Goal: Transaction & Acquisition: Book appointment/travel/reservation

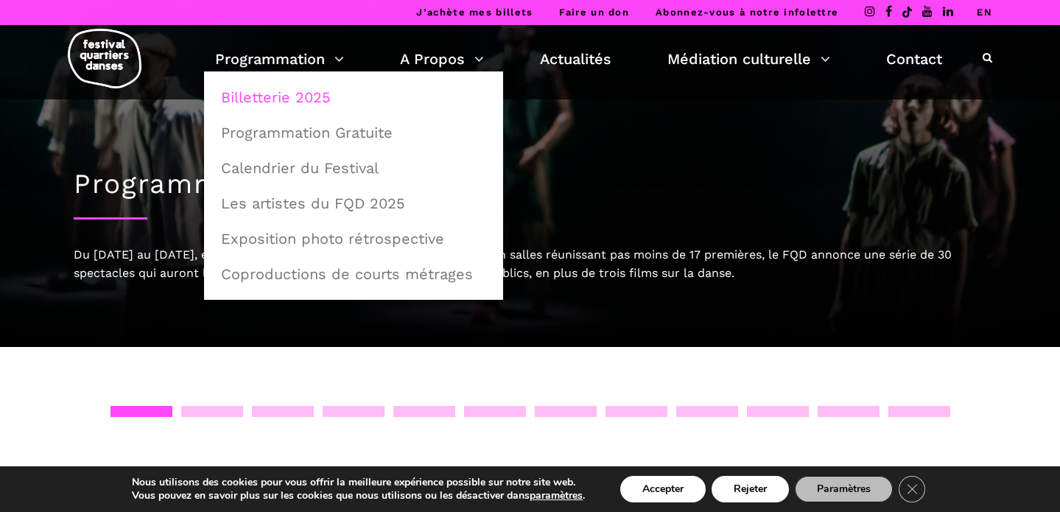
click at [284, 91] on link "Billetterie 2025" at bounding box center [353, 97] width 283 height 34
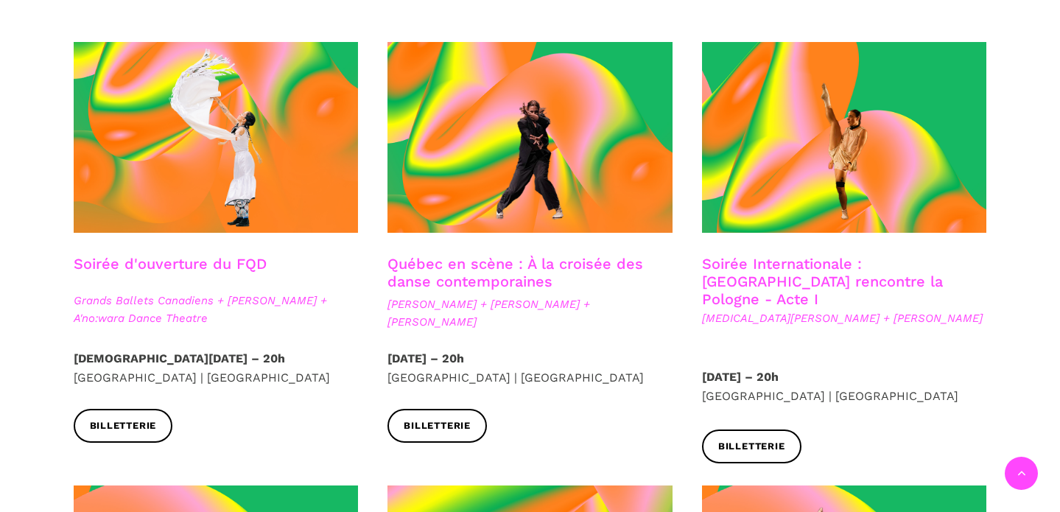
scroll to position [462, 0]
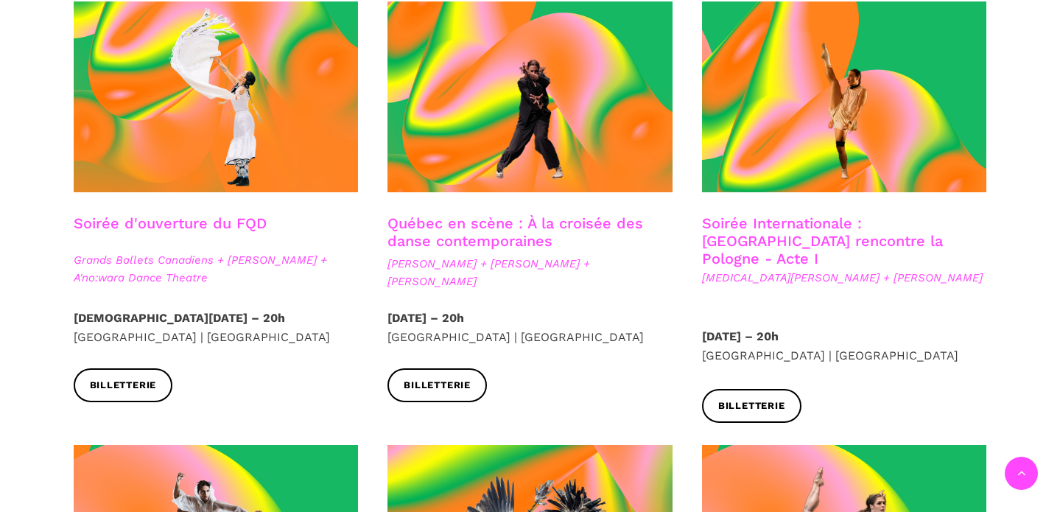
click at [582, 198] on div at bounding box center [530, 107] width 314 height 213
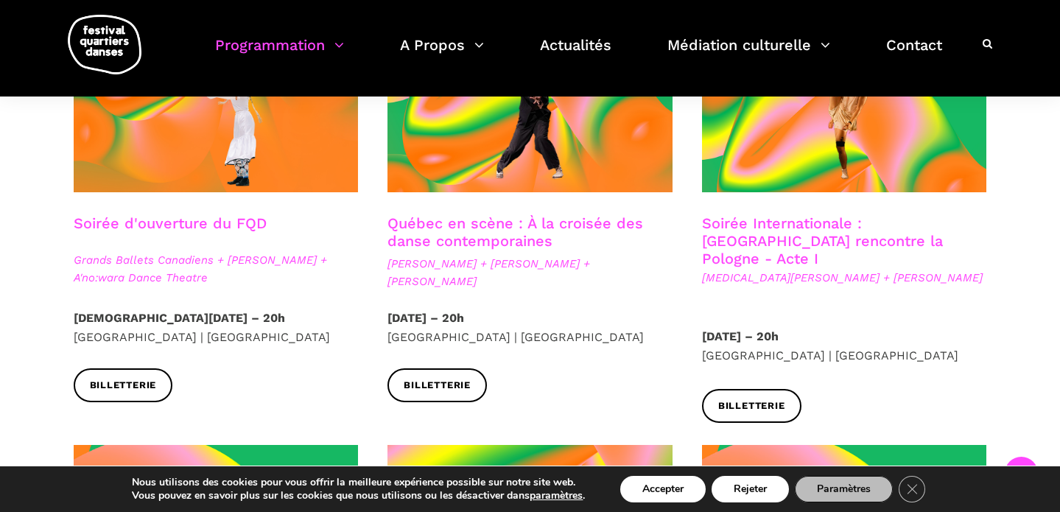
click at [474, 250] on h3 "Québec en scène : À la croisée des danse contemporaines" at bounding box center [529, 232] width 285 height 37
click at [448, 275] on span "Ivanie Aubin-Malo + Zachary Bastille + Pauline Berndsen Danse" at bounding box center [529, 272] width 285 height 35
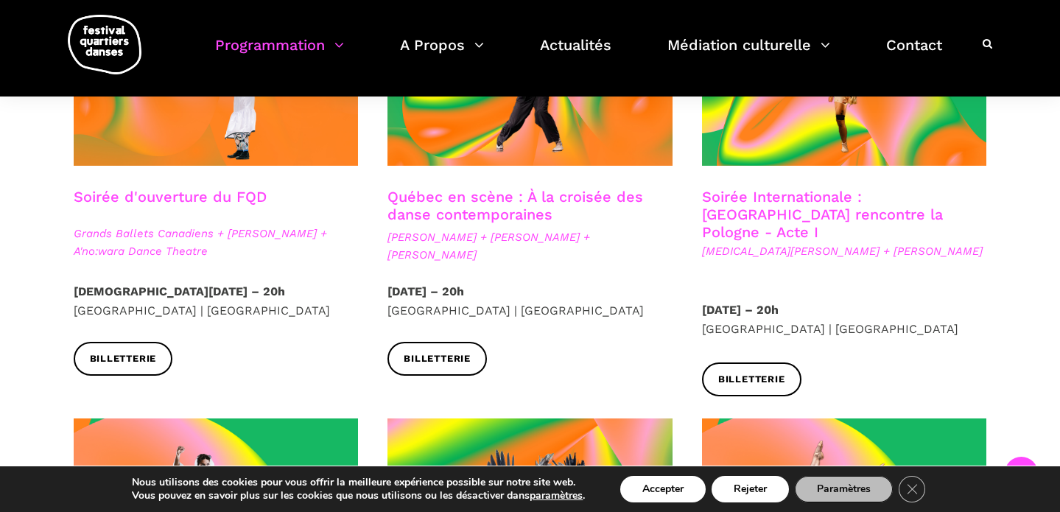
scroll to position [495, 0]
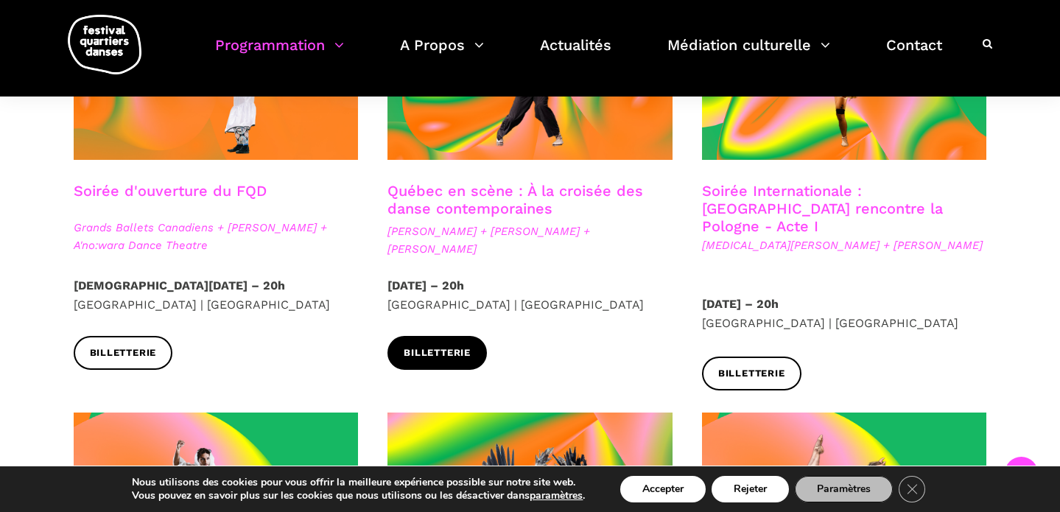
click at [445, 352] on span "Billetterie" at bounding box center [436, 352] width 67 height 15
click at [537, 229] on span "[PERSON_NAME] + [PERSON_NAME] + [PERSON_NAME]" at bounding box center [529, 239] width 285 height 35
click at [514, 180] on div at bounding box center [530, 75] width 314 height 213
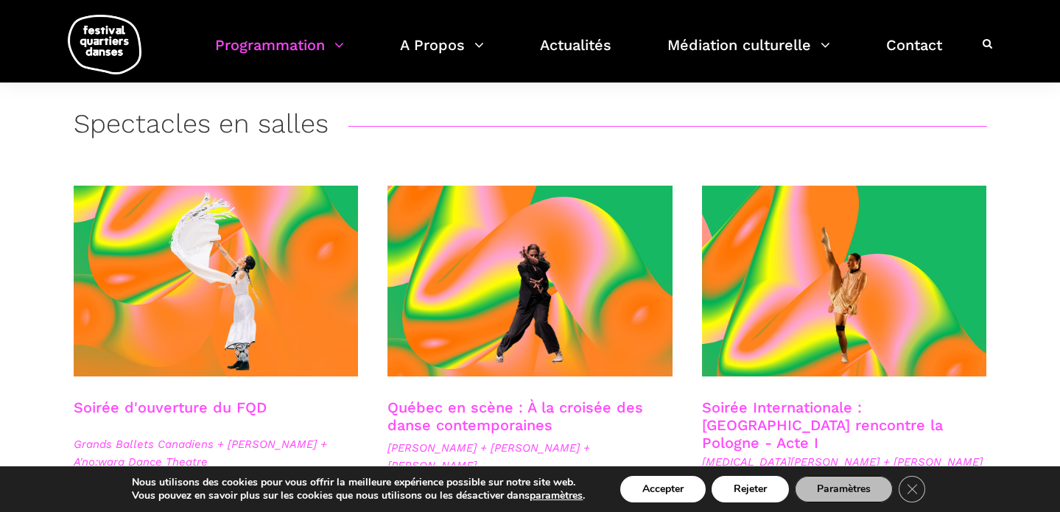
scroll to position [0, 0]
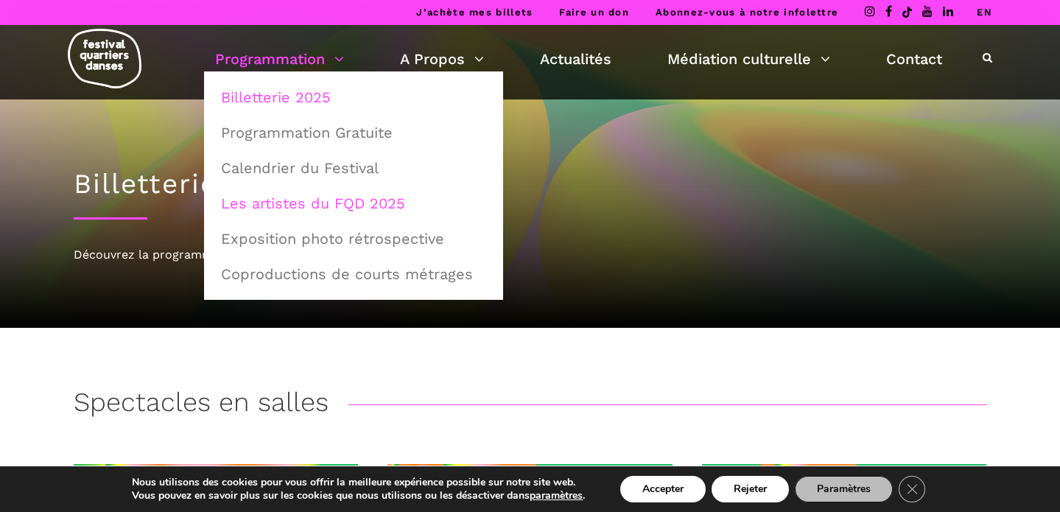
click at [297, 208] on link "Les artistes du FQD 2025" at bounding box center [353, 203] width 283 height 34
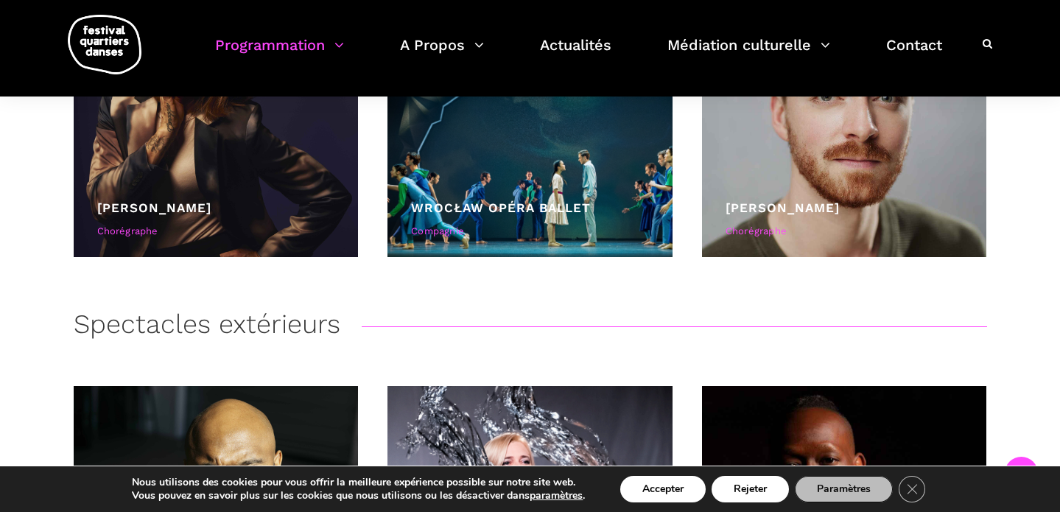
scroll to position [3333, 0]
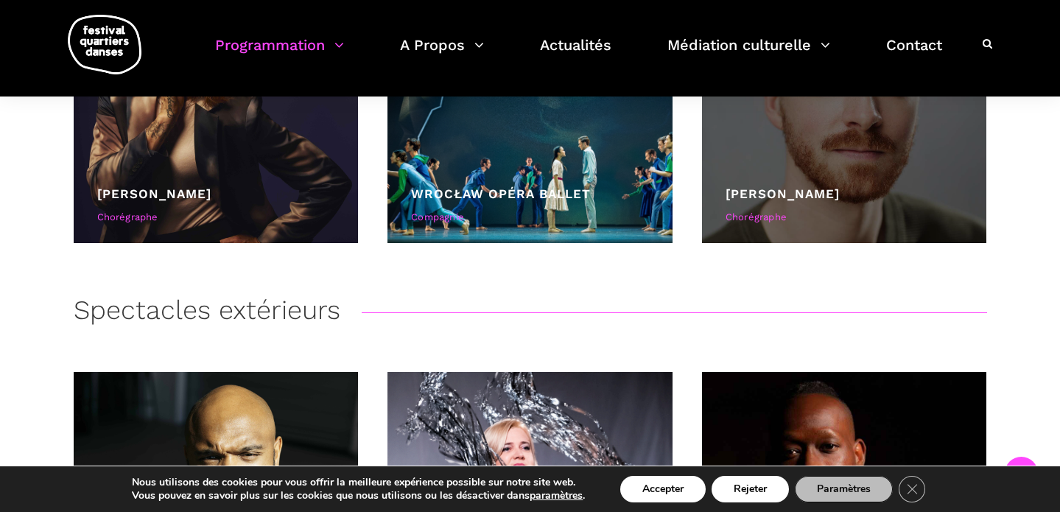
click at [833, 186] on div "[PERSON_NAME]" at bounding box center [844, 194] width 238 height 20
click at [756, 204] on div "Zachary Bastille Chorégraphe" at bounding box center [844, 207] width 238 height 47
click at [755, 220] on div "Chorégraphe" at bounding box center [844, 217] width 238 height 15
click at [778, 181] on div at bounding box center [844, 100] width 285 height 285
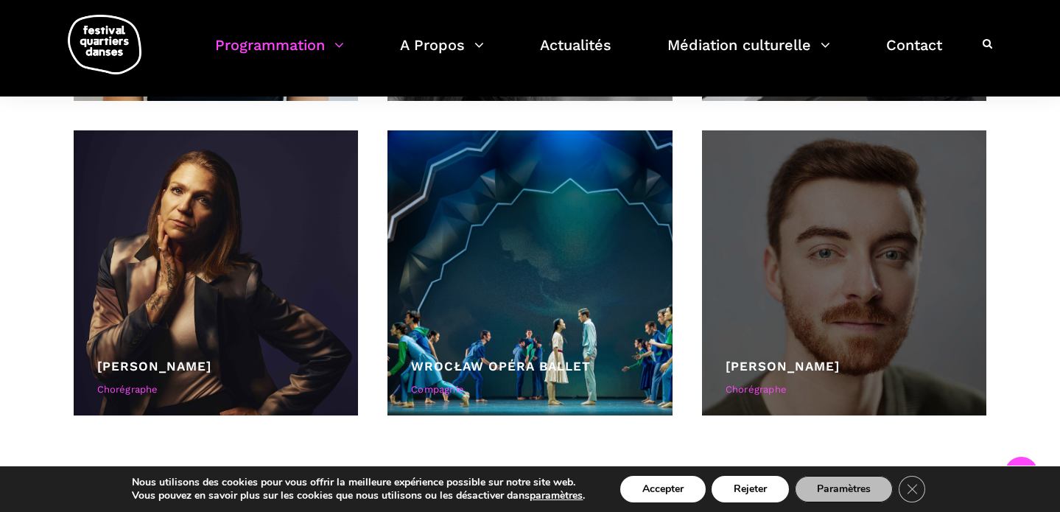
scroll to position [3251, 0]
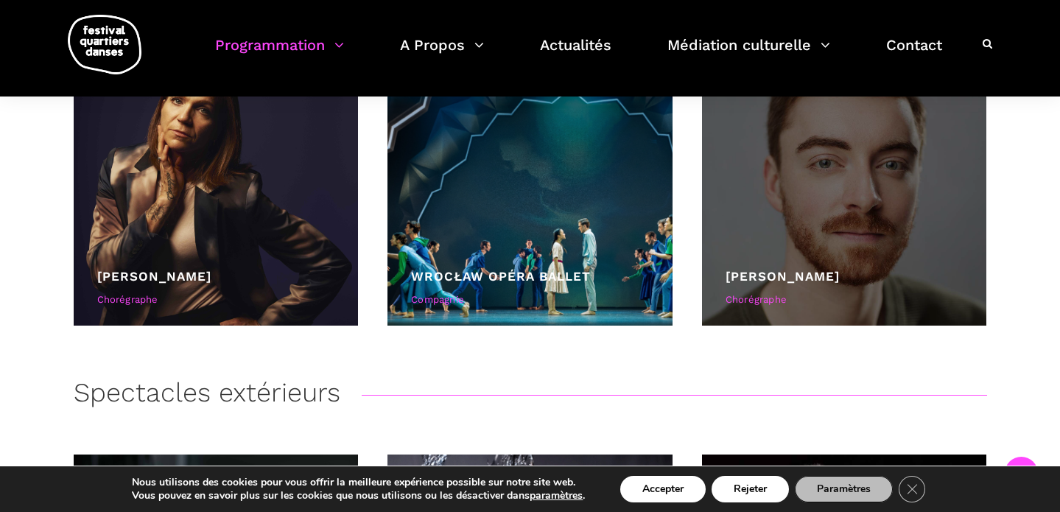
click at [789, 229] on div at bounding box center [844, 182] width 285 height 285
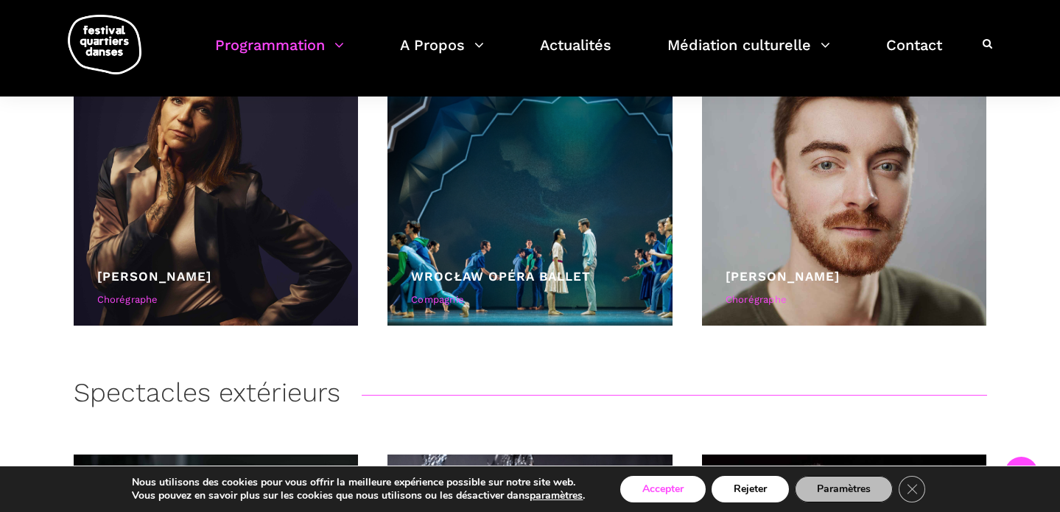
click at [677, 485] on button "Accepter" at bounding box center [662, 489] width 85 height 27
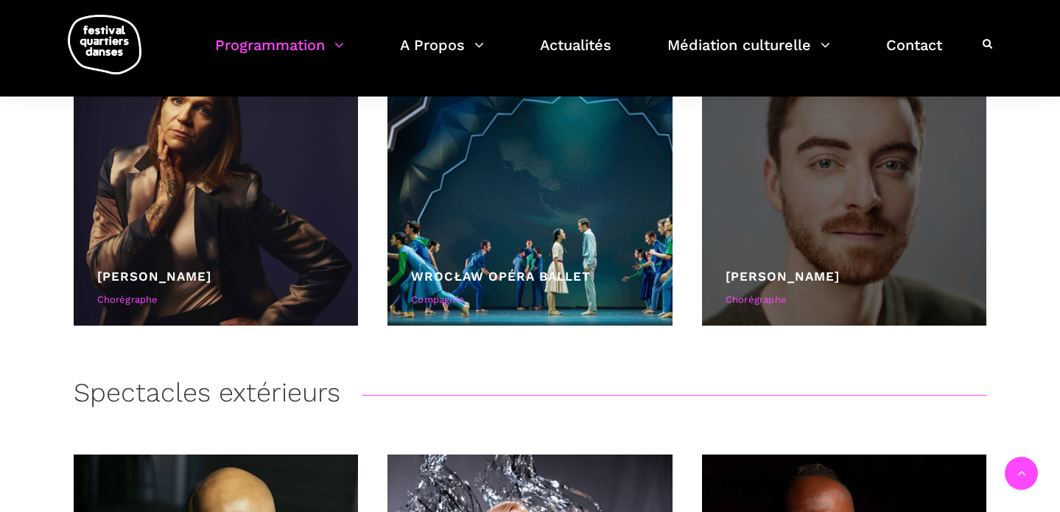
click at [809, 279] on link "Zachary Bastille" at bounding box center [782, 276] width 114 height 15
click at [789, 275] on link "[PERSON_NAME]" at bounding box center [782, 276] width 114 height 15
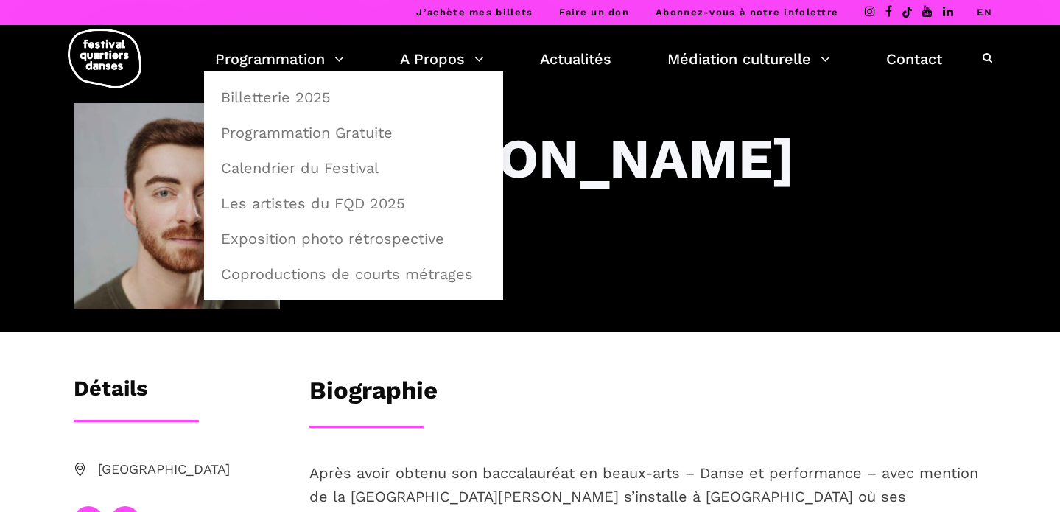
click at [803, 214] on div at bounding box center [659, 215] width 685 height 2
click at [292, 84] on link "Billetterie 2025" at bounding box center [353, 97] width 283 height 34
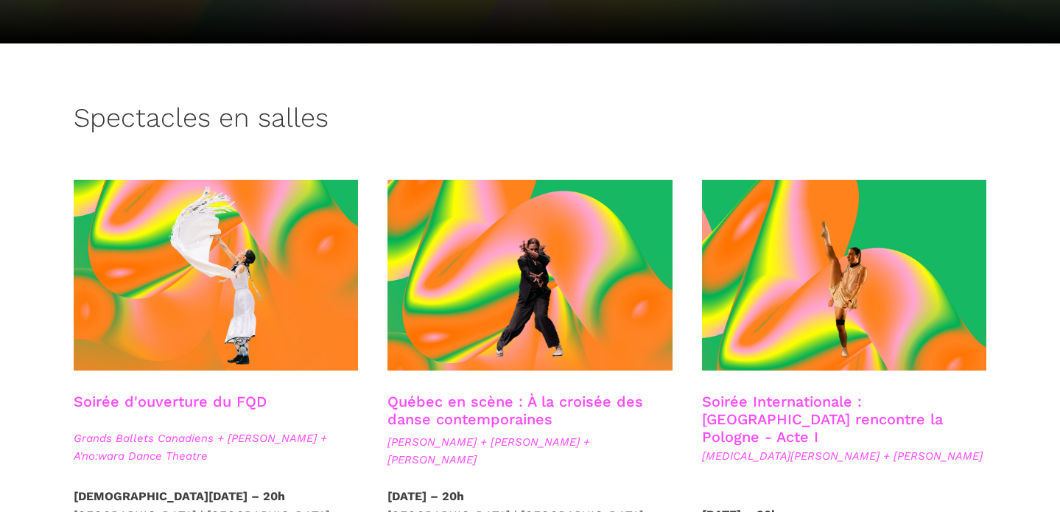
scroll to position [535, 0]
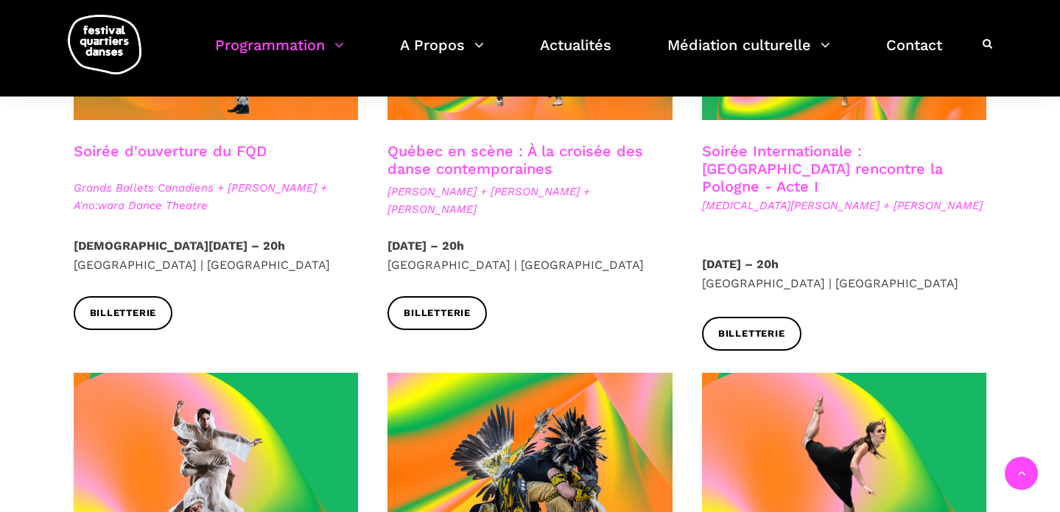
click at [485, 166] on link "Québec en scène : À la croisée des danse contemporaines" at bounding box center [514, 159] width 255 height 35
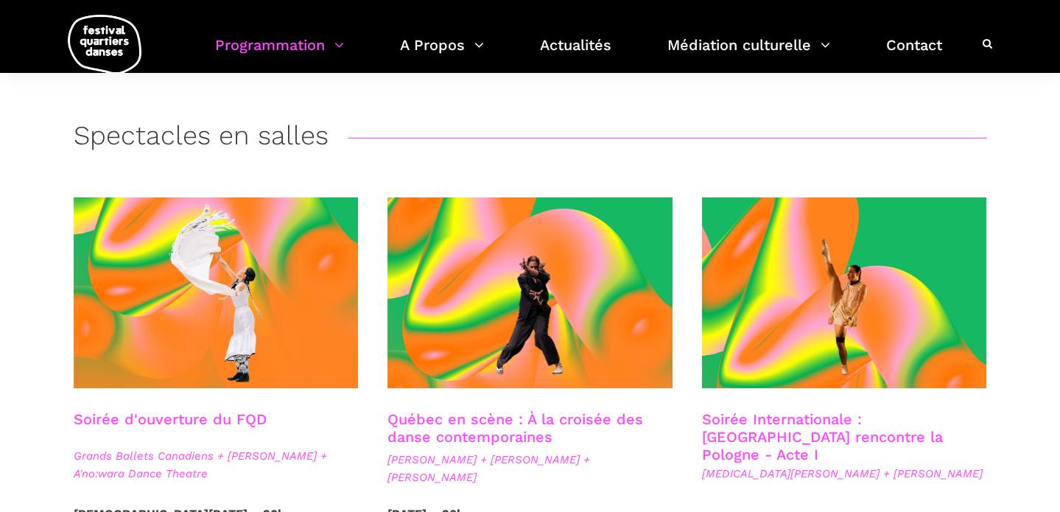
scroll to position [0, 0]
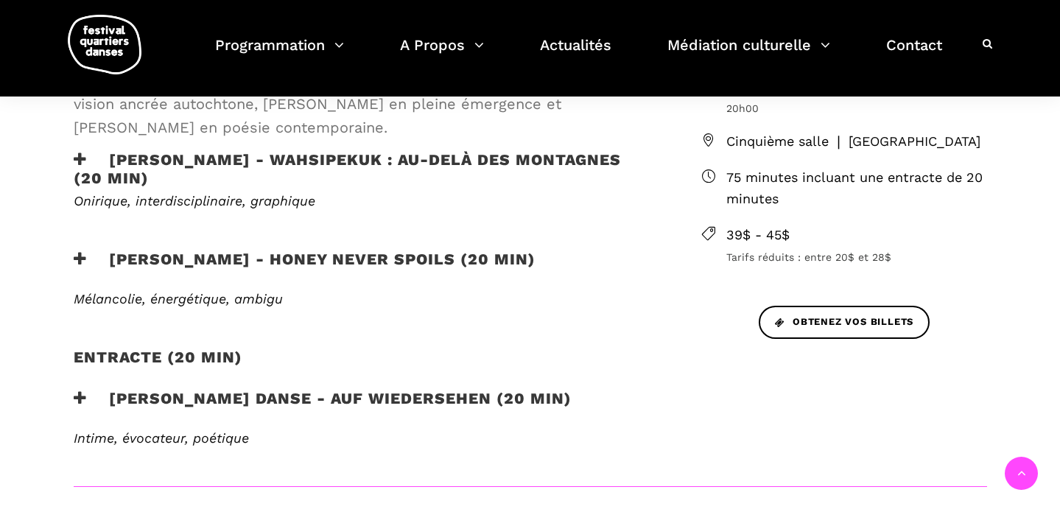
scroll to position [506, 0]
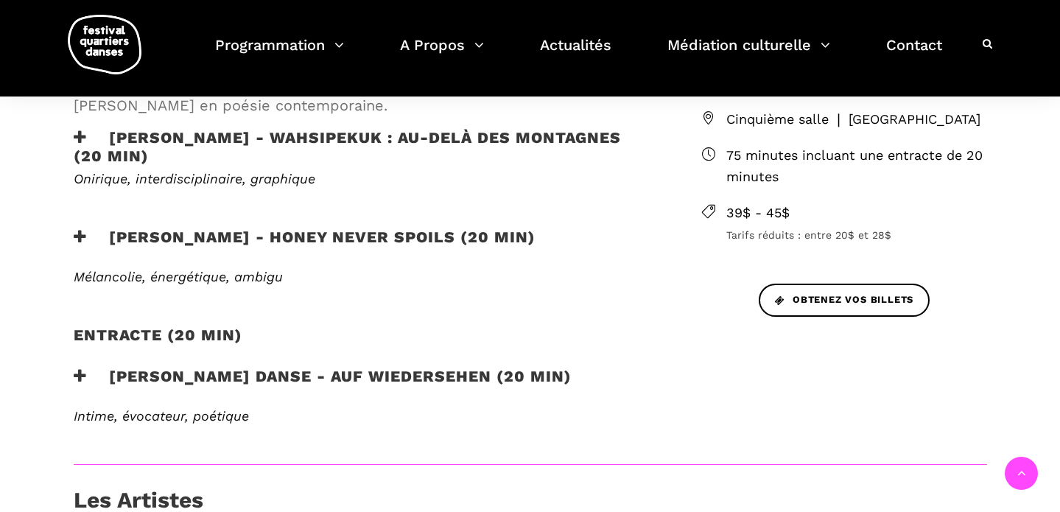
click at [419, 240] on h3 "[PERSON_NAME] - Honey Never Spoils (20 min)" at bounding box center [305, 246] width 462 height 37
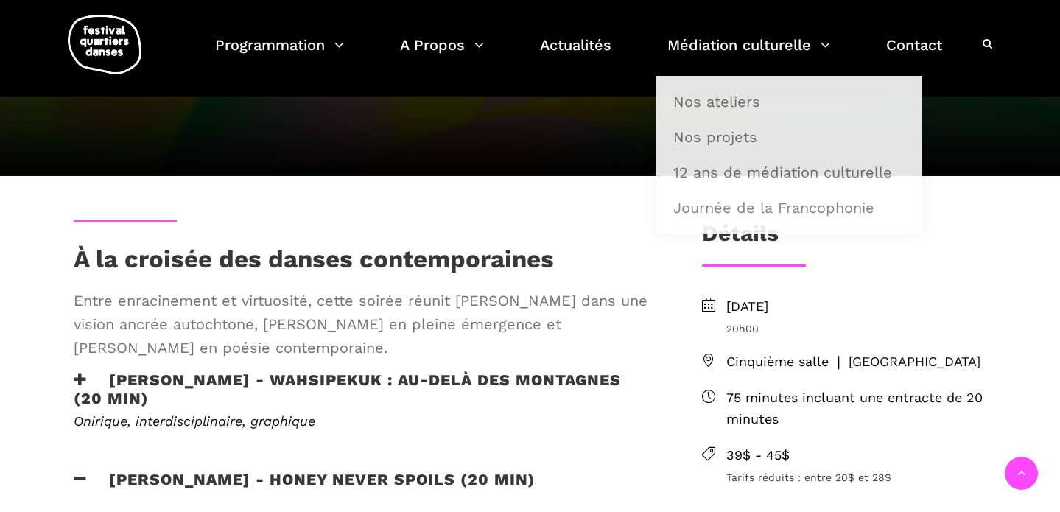
scroll to position [0, 0]
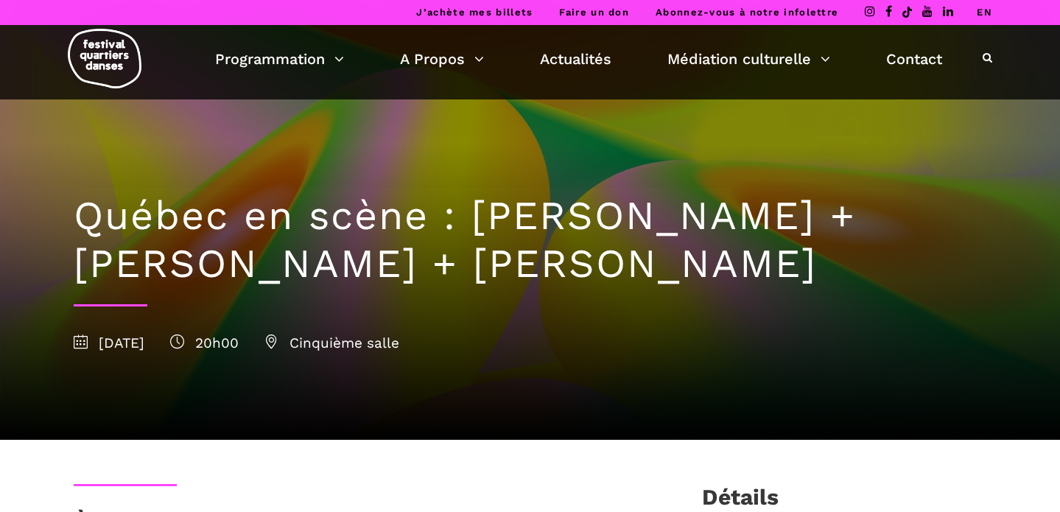
click at [982, 10] on link "EN" at bounding box center [983, 12] width 15 height 11
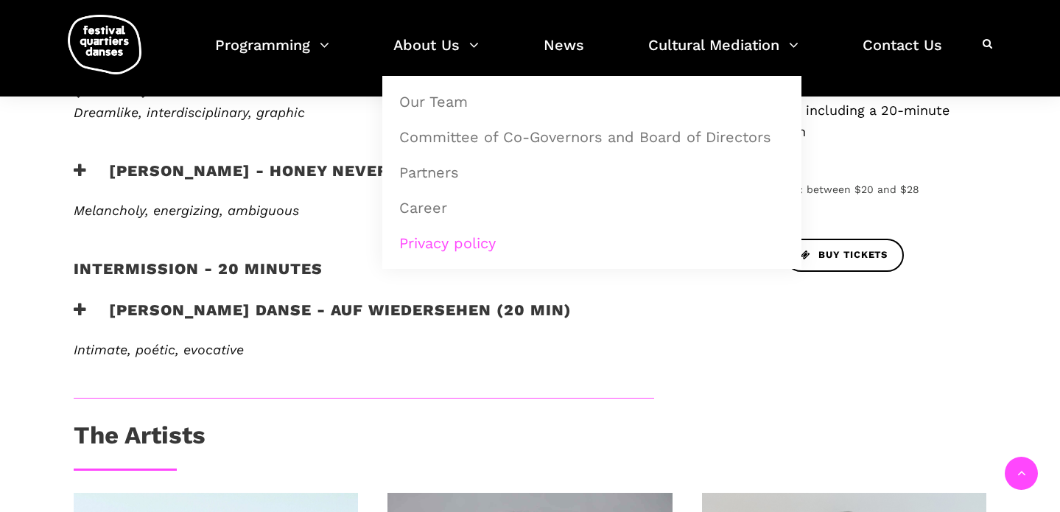
scroll to position [516, 0]
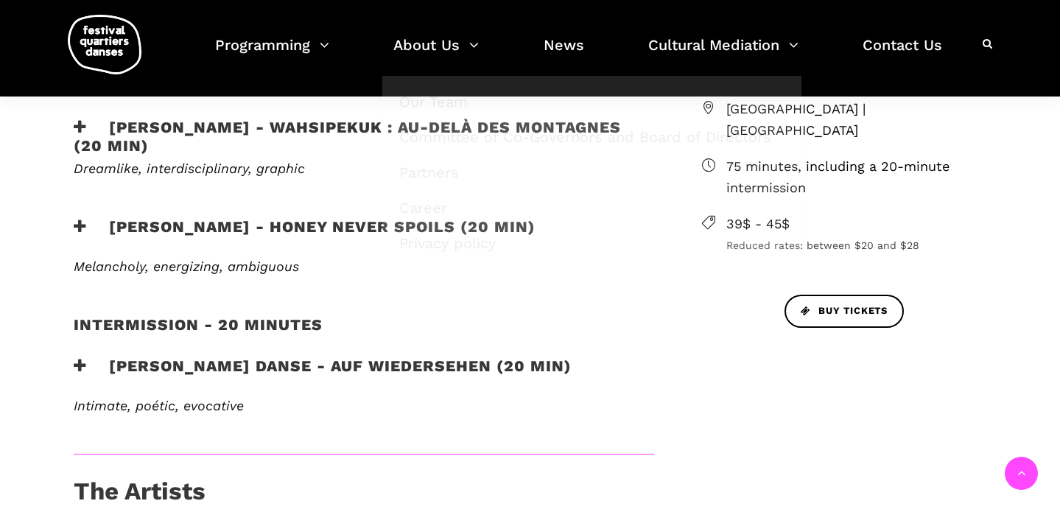
click at [325, 227] on h3 "[PERSON_NAME] - Honey Never Spoils (20 min)" at bounding box center [305, 235] width 462 height 37
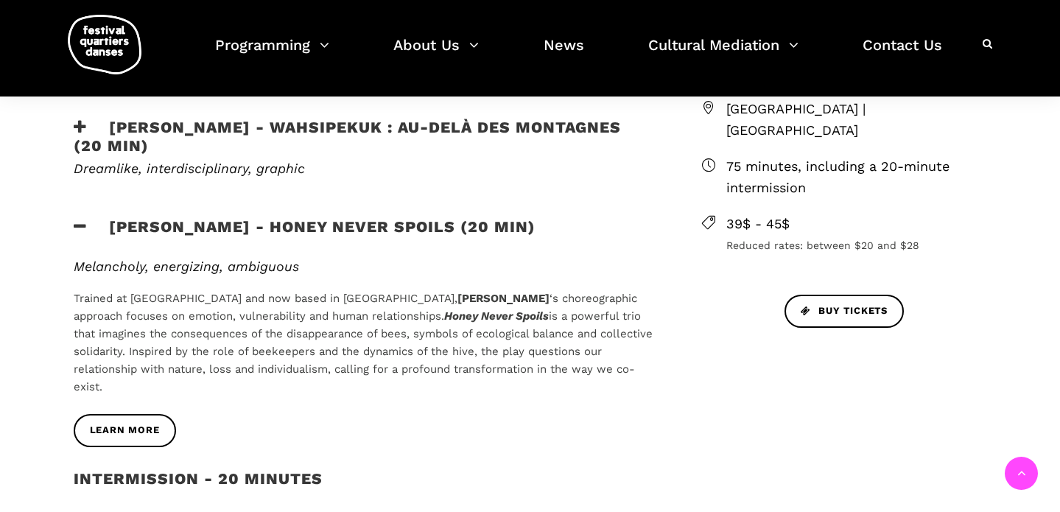
drag, startPoint x: 454, startPoint y: 314, endPoint x: 649, endPoint y: 390, distance: 209.3
click at [649, 390] on p "Trained at [GEOGRAPHIC_DATA] and now based in [GEOGRAPHIC_DATA], [PERSON_NAME] …" at bounding box center [364, 342] width 580 height 106
copy p "Honey Never Spoils is a powerful trio that imagines the consequences of the dis…"
click at [524, 449] on div "Learn More" at bounding box center [364, 441] width 610 height 55
drag, startPoint x: 452, startPoint y: 314, endPoint x: 646, endPoint y: 391, distance: 208.5
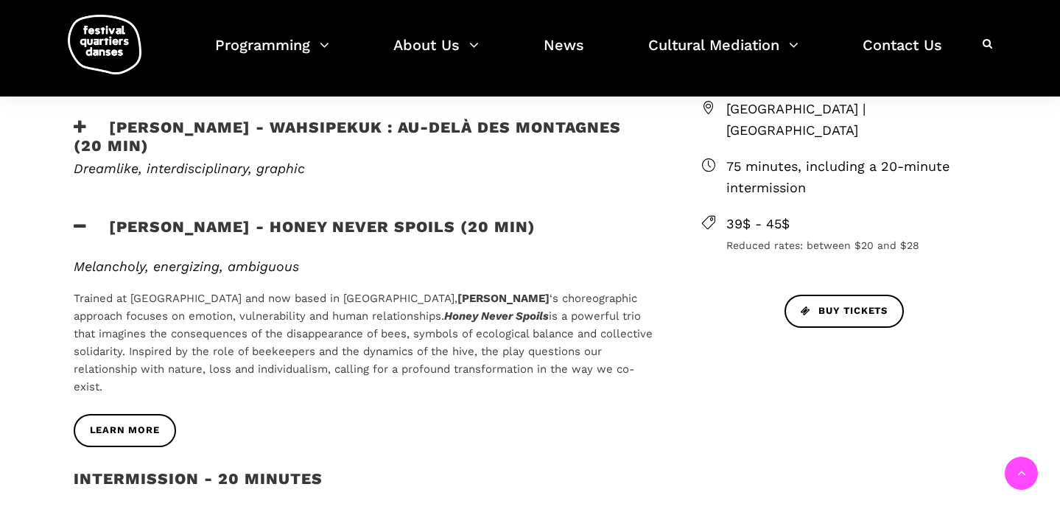
click at [646, 391] on p "Trained at [GEOGRAPHIC_DATA] and now based in [GEOGRAPHIC_DATA], [PERSON_NAME] …" at bounding box center [364, 342] width 580 height 106
copy p "Honey Never Spoils is a powerful trio that imagines the consequences of the dis…"
click at [646, 394] on p "Trained at [GEOGRAPHIC_DATA] and now based in [GEOGRAPHIC_DATA], [PERSON_NAME] …" at bounding box center [364, 342] width 580 height 106
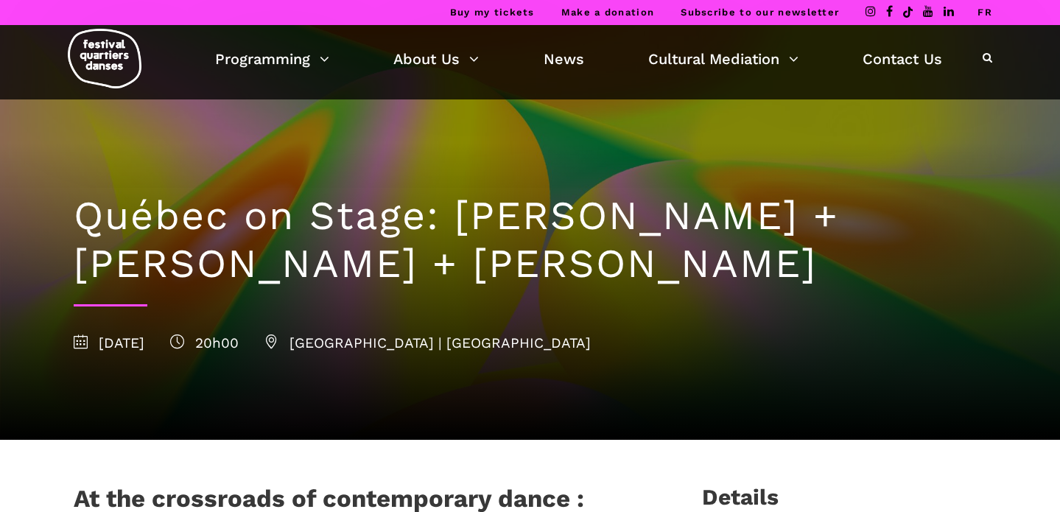
click at [89, 74] on img at bounding box center [105, 59] width 74 height 60
